Goal: Check status: Check status

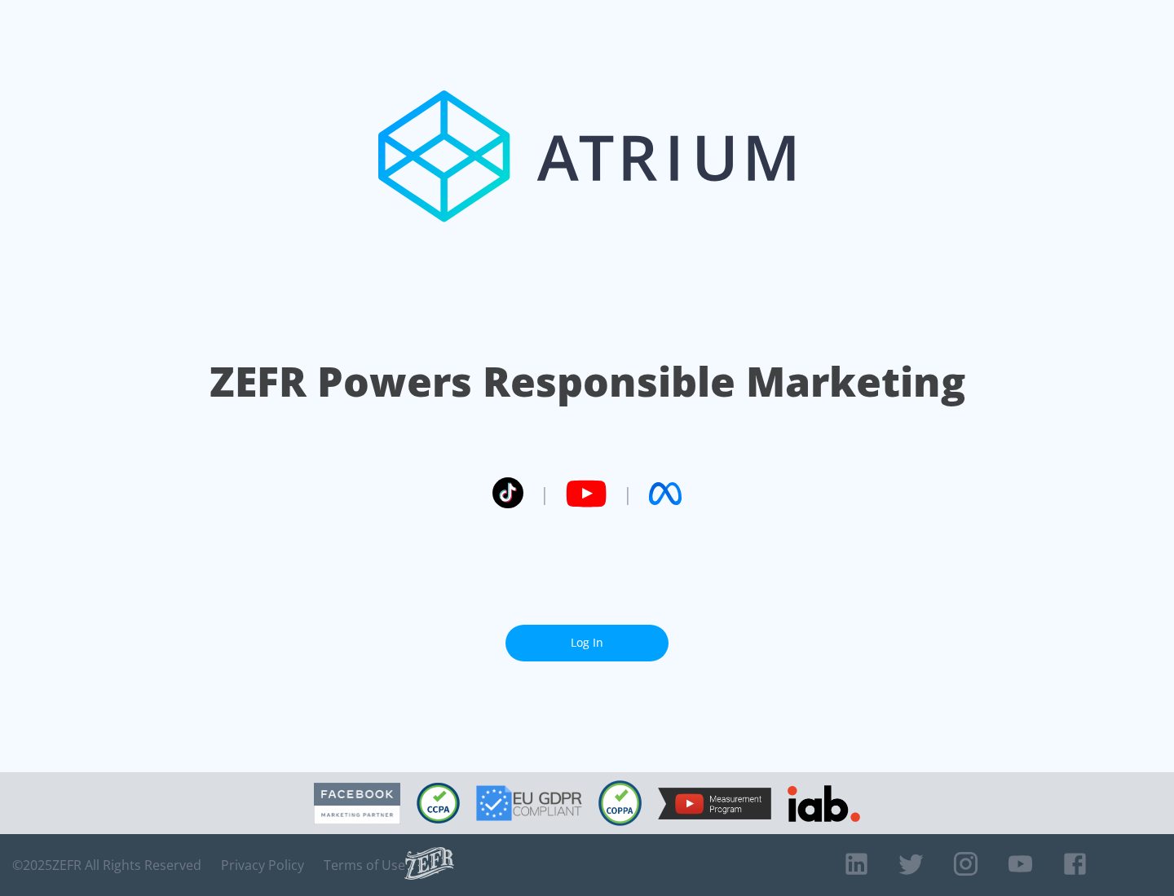
click at [587, 643] on link "Log In" at bounding box center [586, 643] width 163 height 37
